Goal: Information Seeking & Learning: Compare options

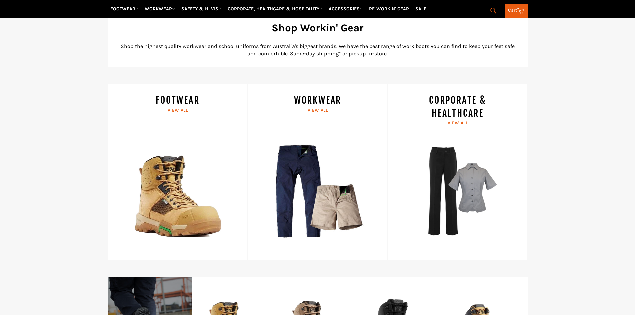
click at [172, 102] on link "FOOTWEAR View all" at bounding box center [178, 172] width 140 height 176
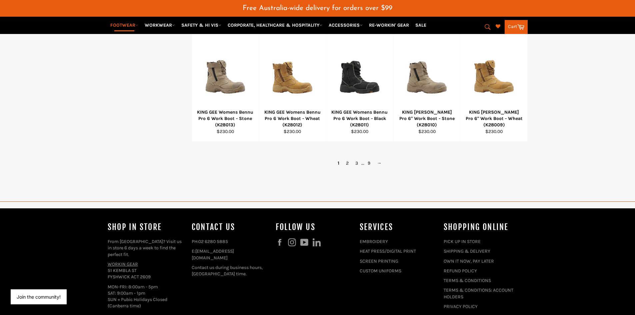
scroll to position [517, 0]
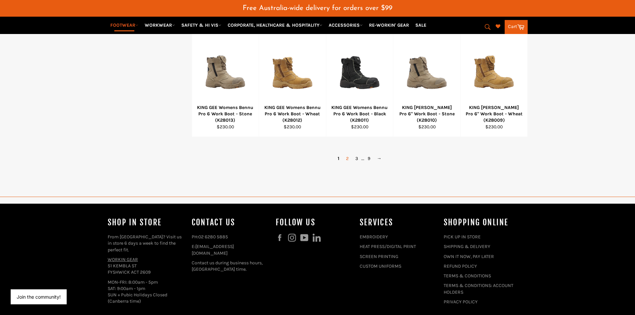
click at [347, 158] on link "2" at bounding box center [347, 159] width 9 height 10
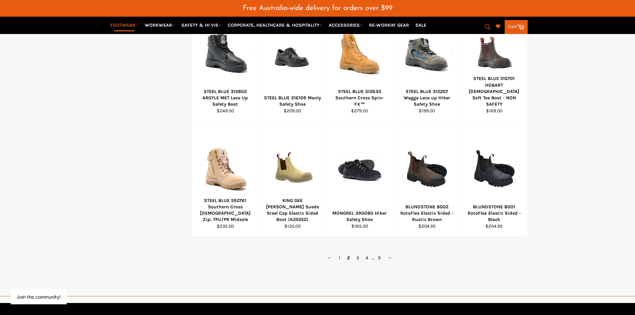
scroll to position [442, 0]
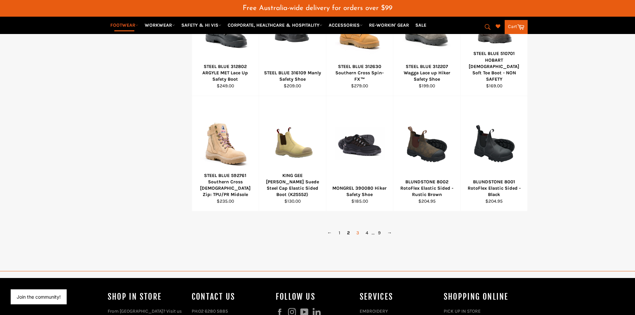
click at [355, 231] on link "3" at bounding box center [357, 233] width 9 height 10
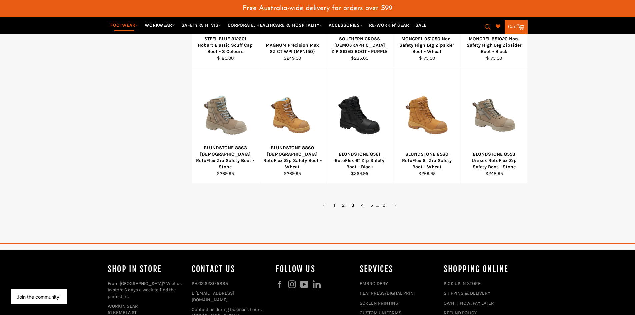
scroll to position [476, 0]
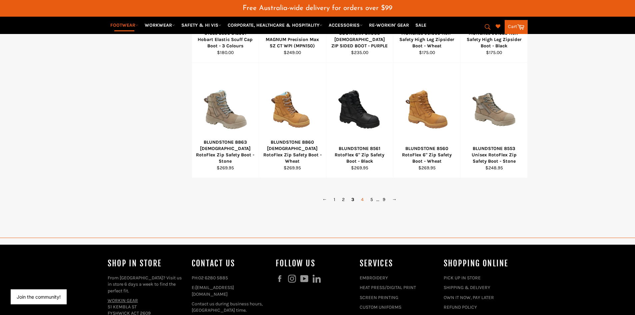
click at [363, 199] on link "4" at bounding box center [362, 200] width 9 height 10
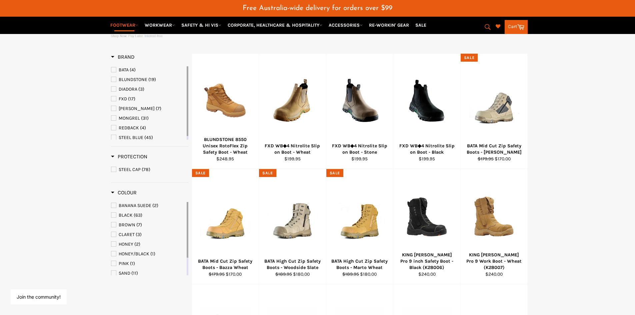
scroll to position [109, 0]
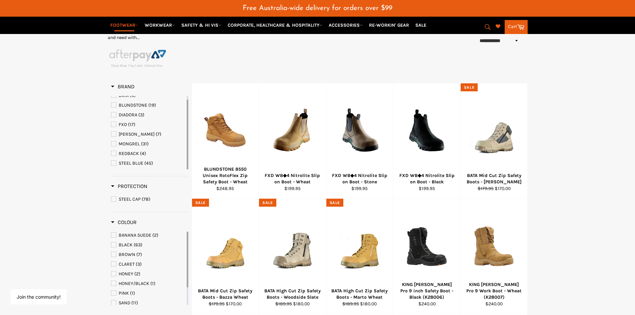
drag, startPoint x: 187, startPoint y: 104, endPoint x: 185, endPoint y: 125, distance: 21.7
click at [185, 125] on div "BATA (4) BLUNDSTONE (19) DIADORA (3) FXD (17) [PERSON_NAME] (7) MONGREL (31) RE…" at bounding box center [149, 132] width 77 height 73
click at [132, 163] on span "STEEL BLUE" at bounding box center [131, 163] width 25 height 6
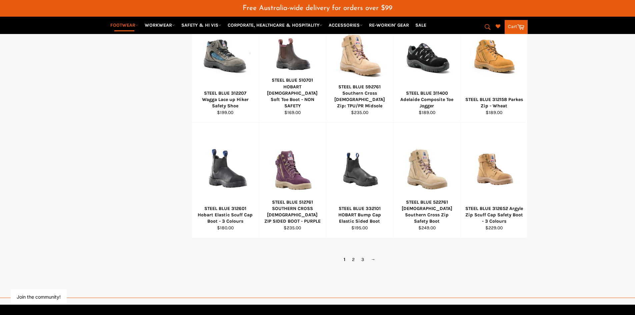
scroll to position [442, 0]
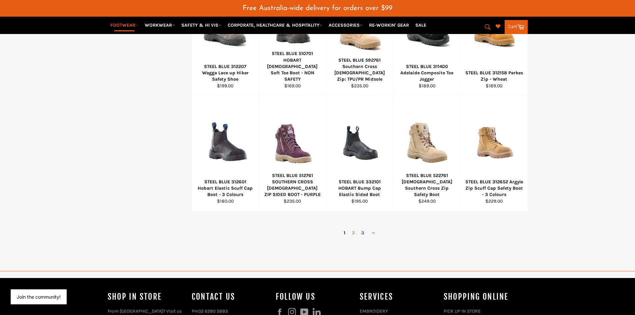
click at [355, 231] on link "2" at bounding box center [353, 233] width 9 height 10
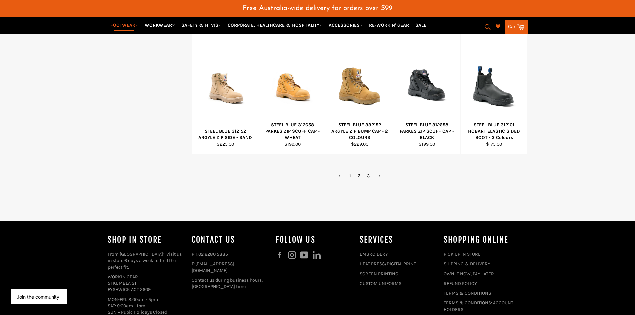
scroll to position [509, 0]
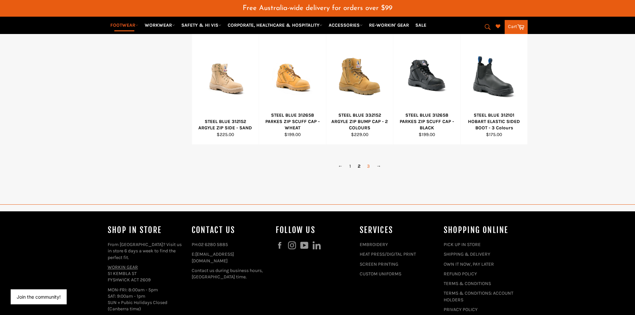
click at [368, 166] on link "3" at bounding box center [368, 166] width 9 height 10
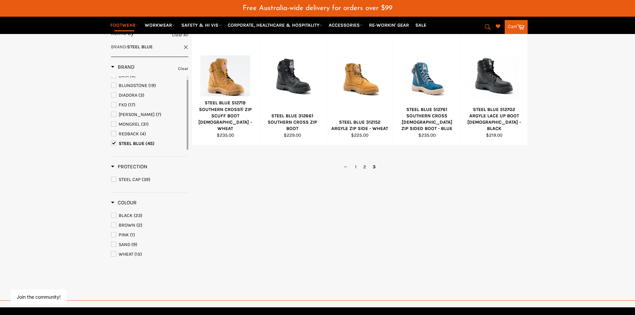
scroll to position [142, 0]
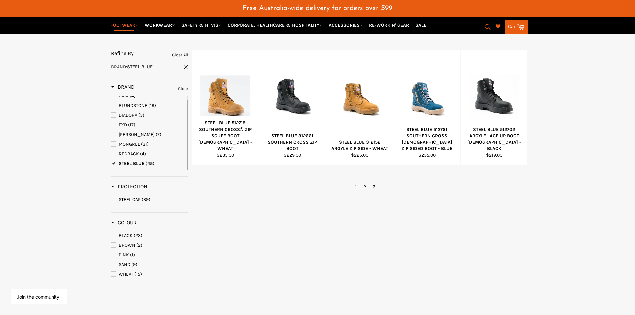
click at [346, 186] on link "←" at bounding box center [346, 187] width 11 height 10
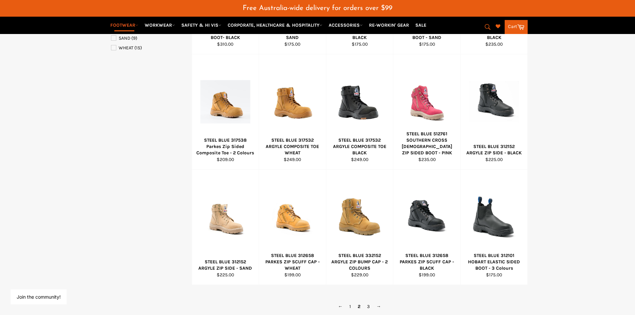
scroll to position [409, 0]
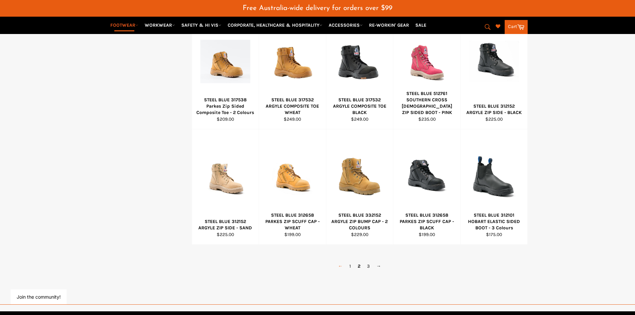
click at [339, 266] on link "←" at bounding box center [340, 266] width 11 height 10
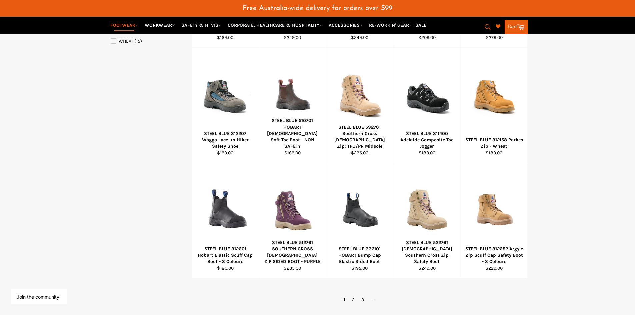
scroll to position [376, 0]
